Goal: Transaction & Acquisition: Purchase product/service

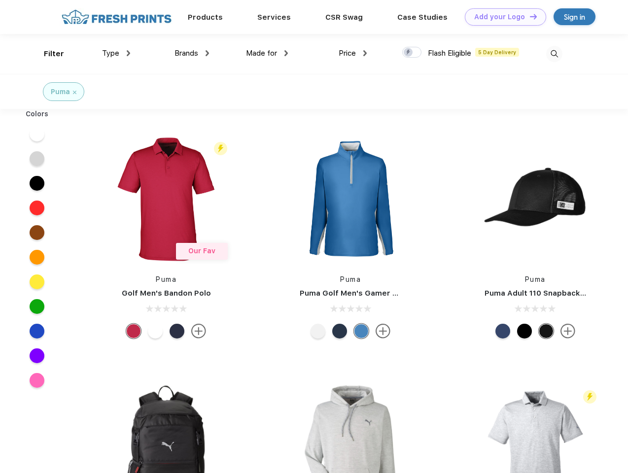
scroll to position [0, 0]
click at [502, 17] on link "Add your Logo Design Tool" at bounding box center [505, 16] width 81 height 17
click at [0, 0] on div "Design Tool" at bounding box center [0, 0] width 0 height 0
click at [529, 16] on link "Add your Logo Design Tool" at bounding box center [505, 16] width 81 height 17
click at [47, 54] on div "Filter" at bounding box center [54, 53] width 20 height 11
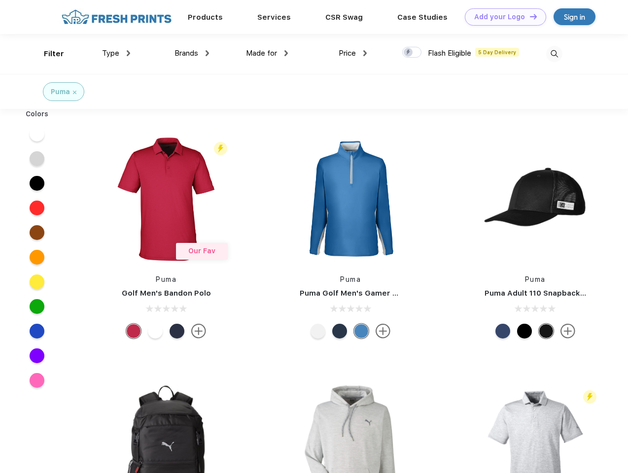
click at [116, 53] on span "Type" at bounding box center [110, 53] width 17 height 9
click at [192, 53] on span "Brands" at bounding box center [186, 53] width 24 height 9
click at [267, 53] on span "Made for" at bounding box center [261, 53] width 31 height 9
click at [353, 53] on span "Price" at bounding box center [347, 53] width 17 height 9
click at [412, 53] on div at bounding box center [411, 52] width 19 height 11
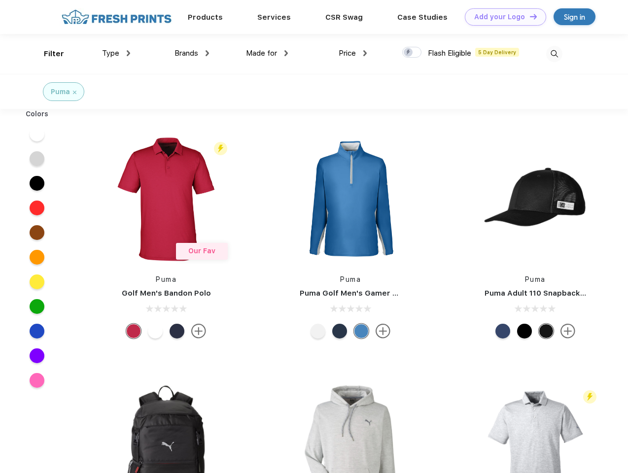
click at [409, 53] on input "checkbox" at bounding box center [405, 49] width 6 height 6
click at [554, 54] on img at bounding box center [554, 54] width 16 height 16
